Goal: Information Seeking & Learning: Check status

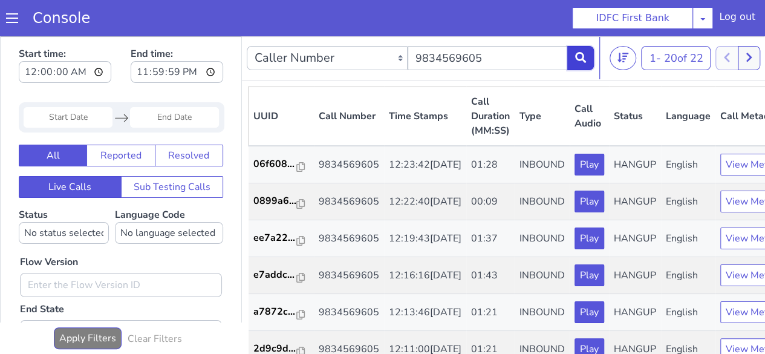
click at [581, 62] on icon at bounding box center [580, 57] width 11 height 11
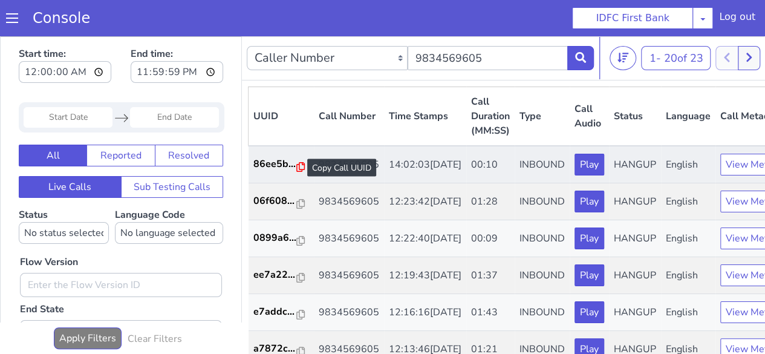
click at [300, 167] on icon at bounding box center [300, 167] width 8 height 10
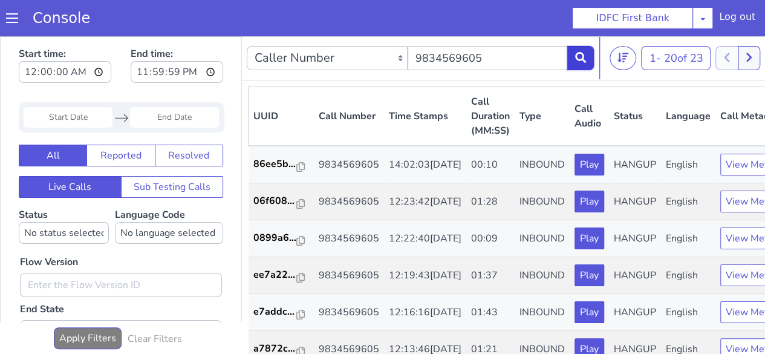
click at [579, 62] on button at bounding box center [580, 58] width 27 height 24
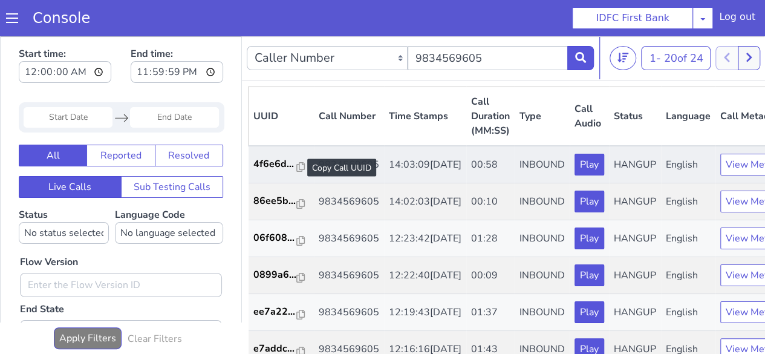
click at [296, 172] on div at bounding box center [300, 167] width 8 height 15
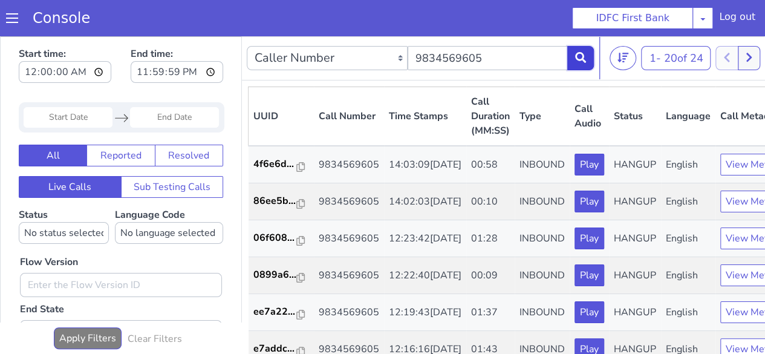
click at [575, 61] on icon at bounding box center [580, 57] width 11 height 11
click at [580, 61] on icon at bounding box center [580, 57] width 11 height 11
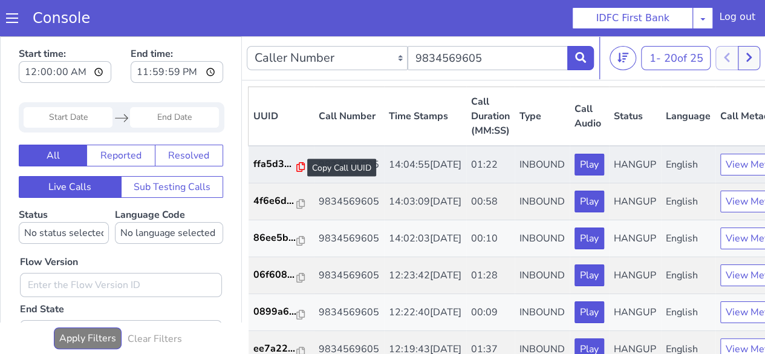
click at [296, 167] on icon at bounding box center [300, 167] width 8 height 10
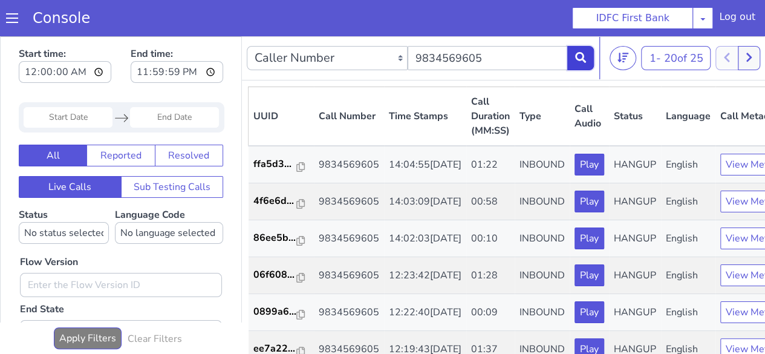
click at [585, 61] on icon at bounding box center [580, 57] width 11 height 11
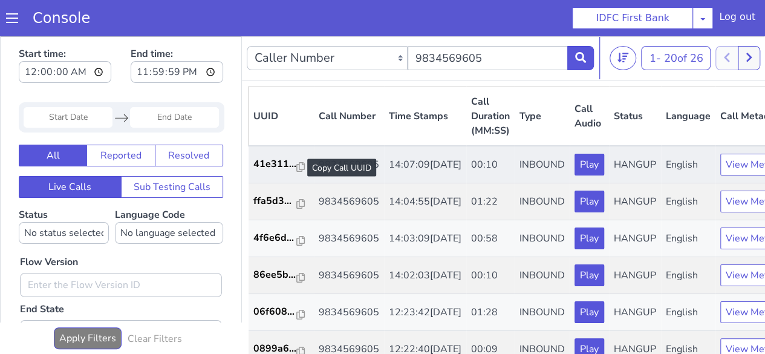
click at [296, 173] on div at bounding box center [300, 167] width 8 height 15
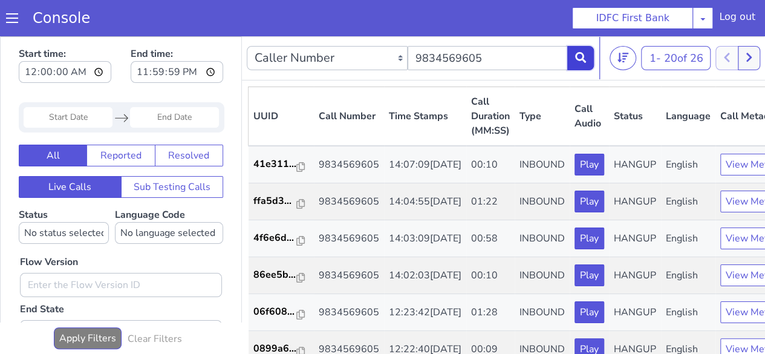
click at [578, 62] on icon at bounding box center [580, 57] width 11 height 11
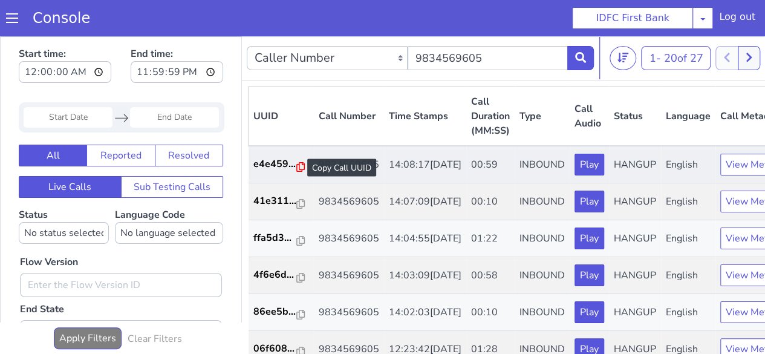
click at [302, 170] on icon at bounding box center [300, 167] width 8 height 10
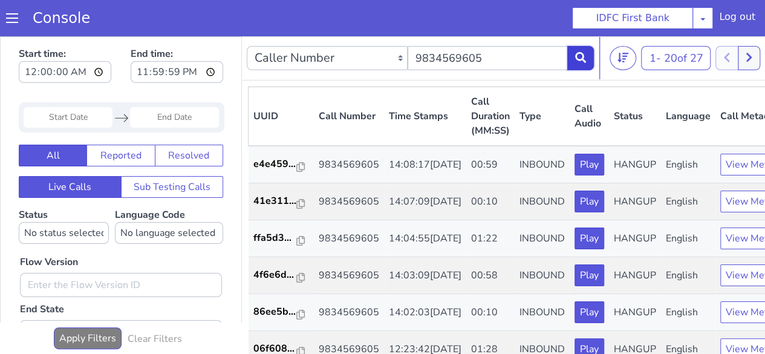
click at [580, 60] on icon at bounding box center [580, 57] width 11 height 11
drag, startPoint x: 295, startPoint y: 167, endPoint x: 337, endPoint y: 50, distance: 124.7
click at [296, 167] on icon at bounding box center [300, 167] width 8 height 10
click at [581, 60] on icon at bounding box center [580, 57] width 11 height 11
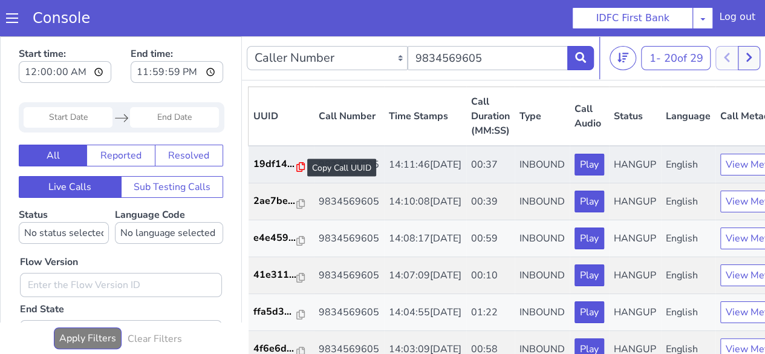
click at [302, 167] on icon at bounding box center [300, 167] width 8 height 10
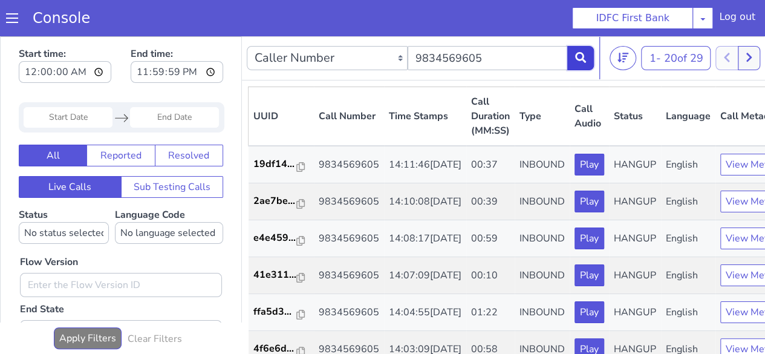
click at [591, 62] on button at bounding box center [580, 58] width 27 height 24
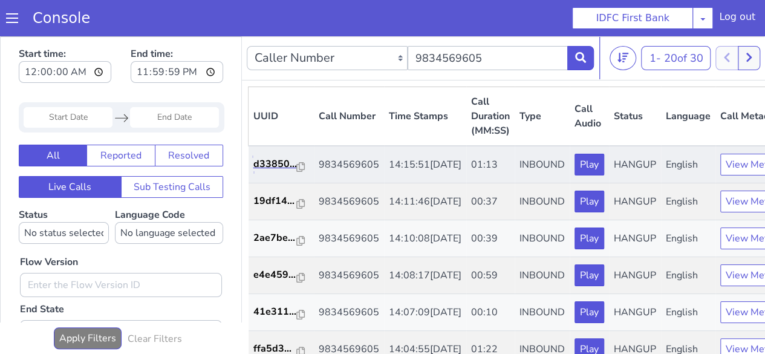
click at [305, 171] on link "d33850..." at bounding box center [281, 164] width 56 height 15
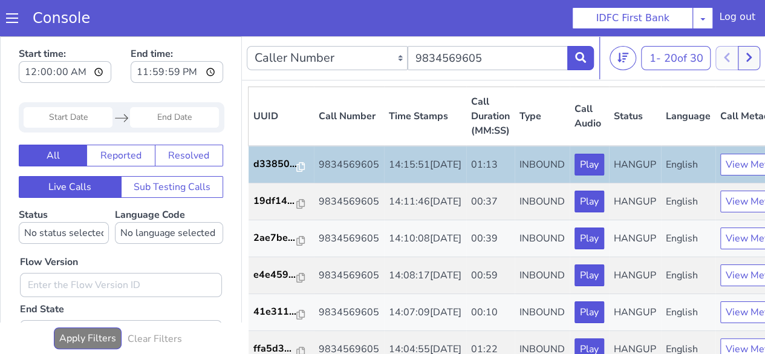
drag, startPoint x: 298, startPoint y: 169, endPoint x: 299, endPoint y: 159, distance: 9.7
click at [299, 169] on icon at bounding box center [300, 167] width 8 height 10
click at [581, 58] on icon at bounding box center [580, 57] width 11 height 11
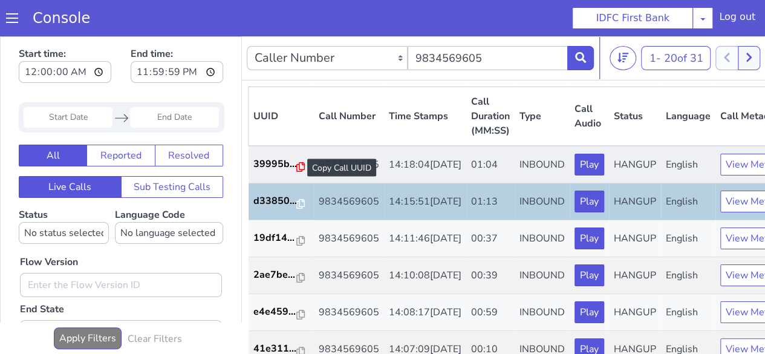
click at [298, 167] on icon at bounding box center [300, 167] width 8 height 10
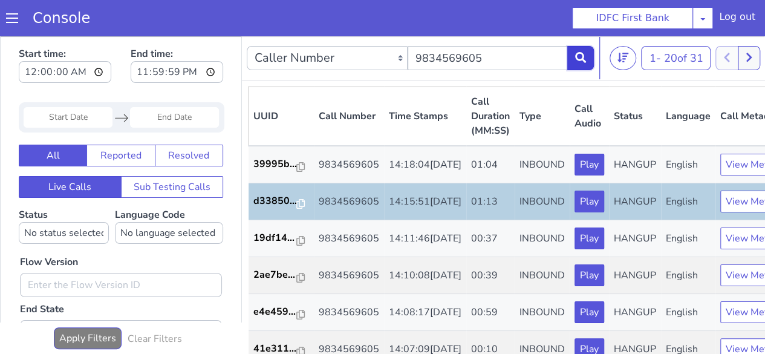
click at [586, 62] on button at bounding box center [580, 58] width 27 height 24
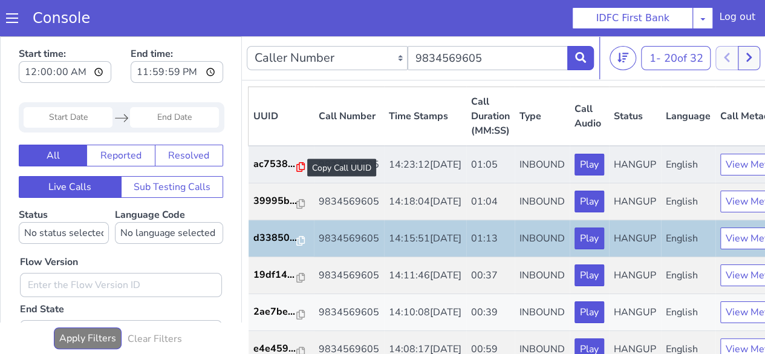
click at [299, 167] on icon at bounding box center [300, 167] width 8 height 10
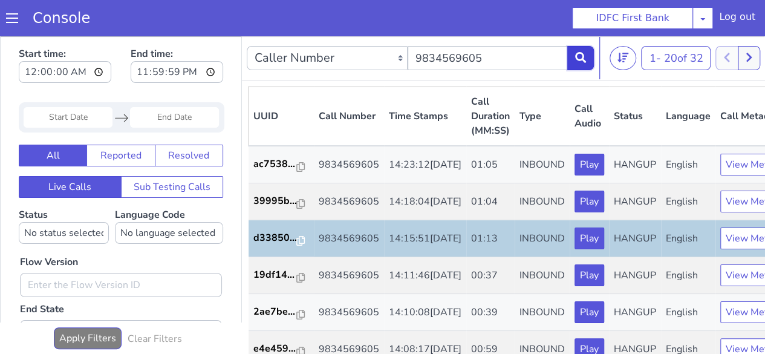
click at [581, 56] on icon at bounding box center [580, 57] width 11 height 11
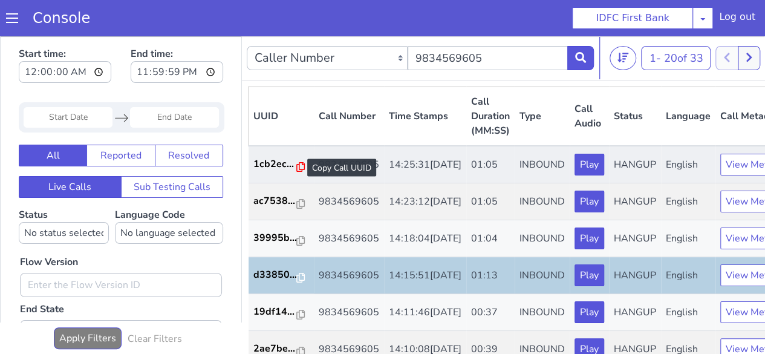
click at [299, 167] on icon at bounding box center [300, 167] width 8 height 10
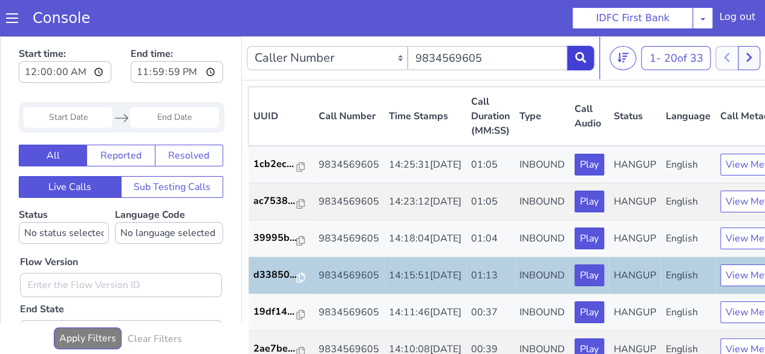
click at [583, 54] on icon at bounding box center [580, 57] width 11 height 11
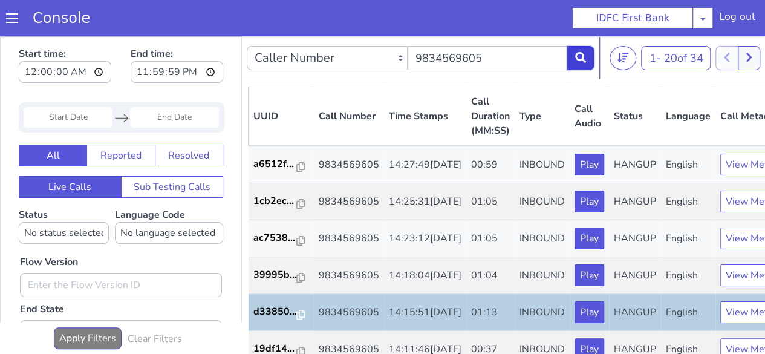
click at [580, 62] on icon at bounding box center [580, 57] width 11 height 11
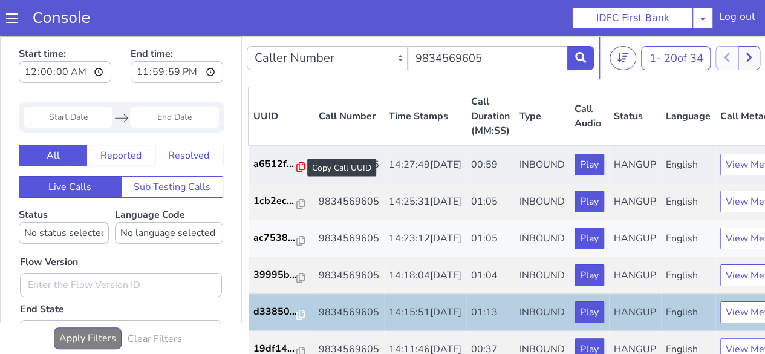
click at [301, 164] on icon at bounding box center [300, 167] width 8 height 10
